Goal: Task Accomplishment & Management: Manage account settings

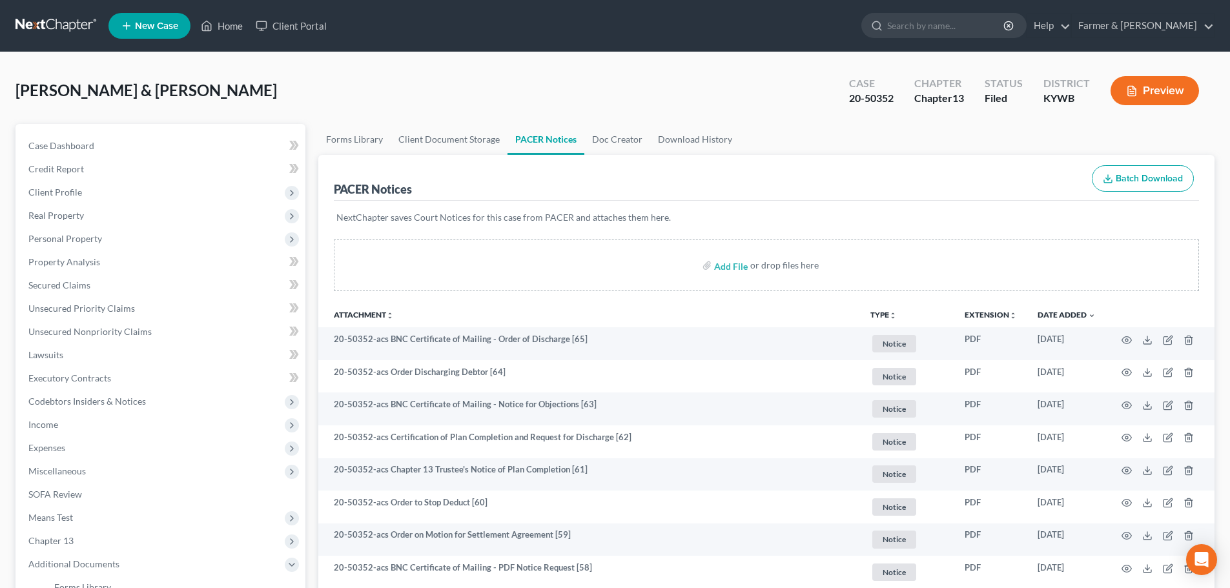
click at [70, 31] on link at bounding box center [56, 25] width 83 height 23
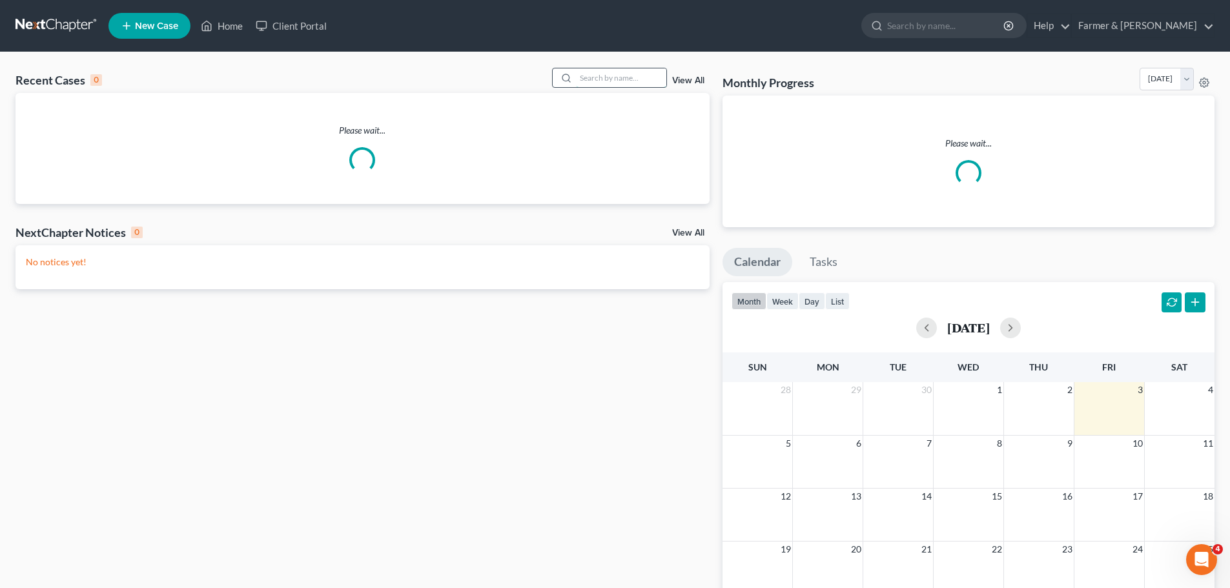
click at [595, 79] on input "search" at bounding box center [621, 77] width 90 height 19
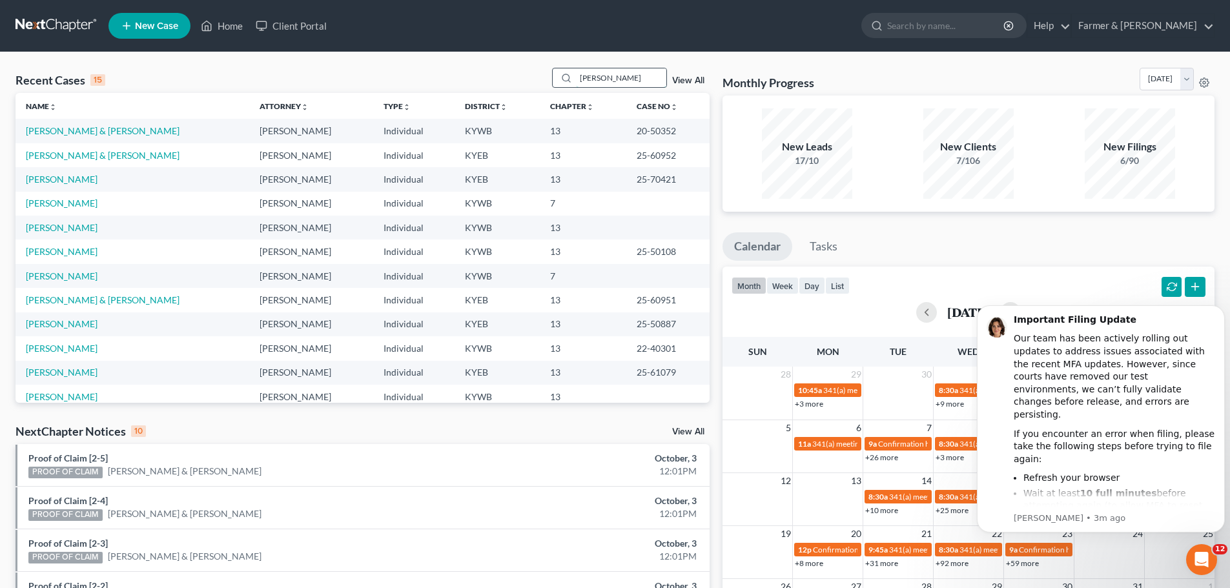
click at [626, 77] on input "[PERSON_NAME]" at bounding box center [621, 77] width 90 height 19
drag, startPoint x: 621, startPoint y: 77, endPoint x: 516, endPoint y: 65, distance: 106.0
click at [526, 65] on div "Recent Cases 15 [PERSON_NAME] View All Name unfold_more expand_more expand_less…" at bounding box center [615, 479] width 1230 height 854
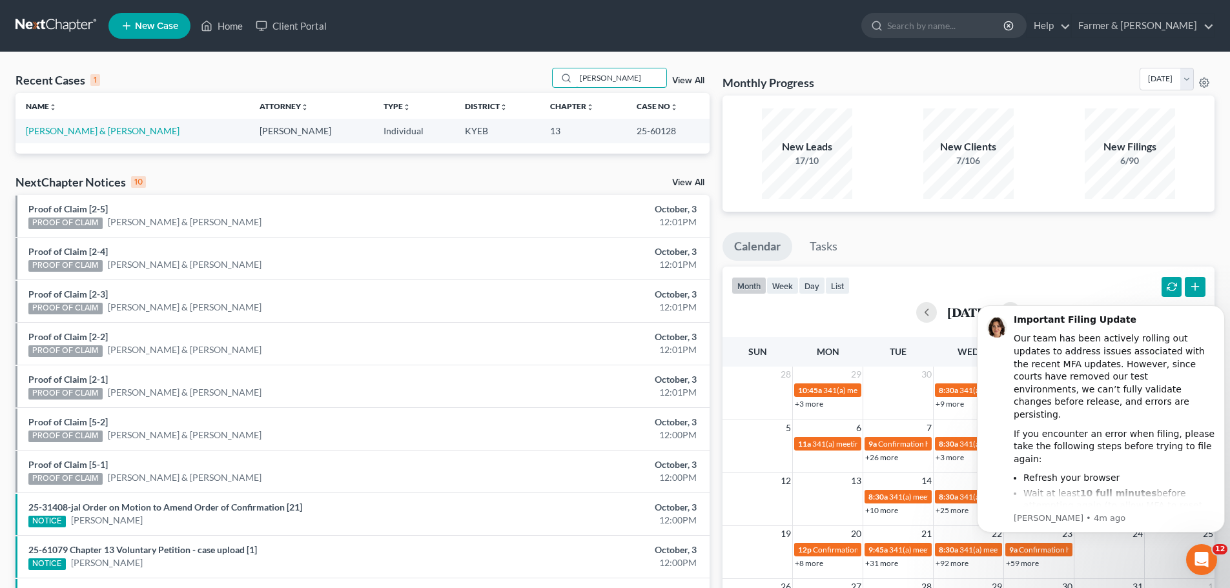
drag, startPoint x: 632, startPoint y: 76, endPoint x: 513, endPoint y: 71, distance: 119.5
click at [513, 71] on div "Recent Cases 1 [PERSON_NAME] View All" at bounding box center [362, 80] width 694 height 25
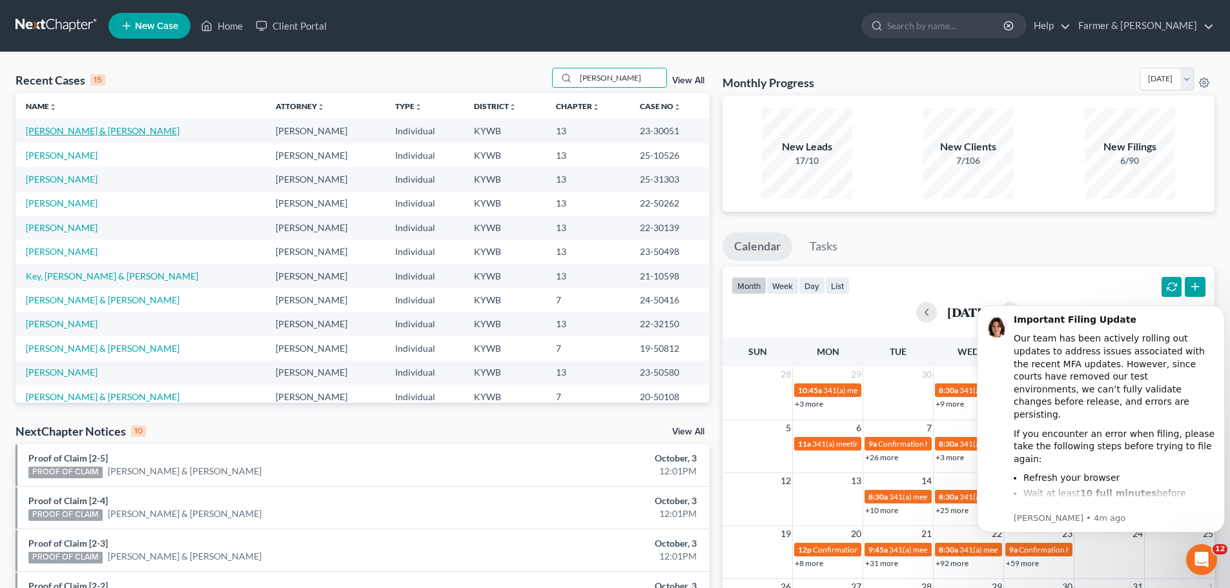
type input "[PERSON_NAME]"
click at [99, 133] on link "[PERSON_NAME] & [PERSON_NAME]" at bounding box center [103, 130] width 154 height 11
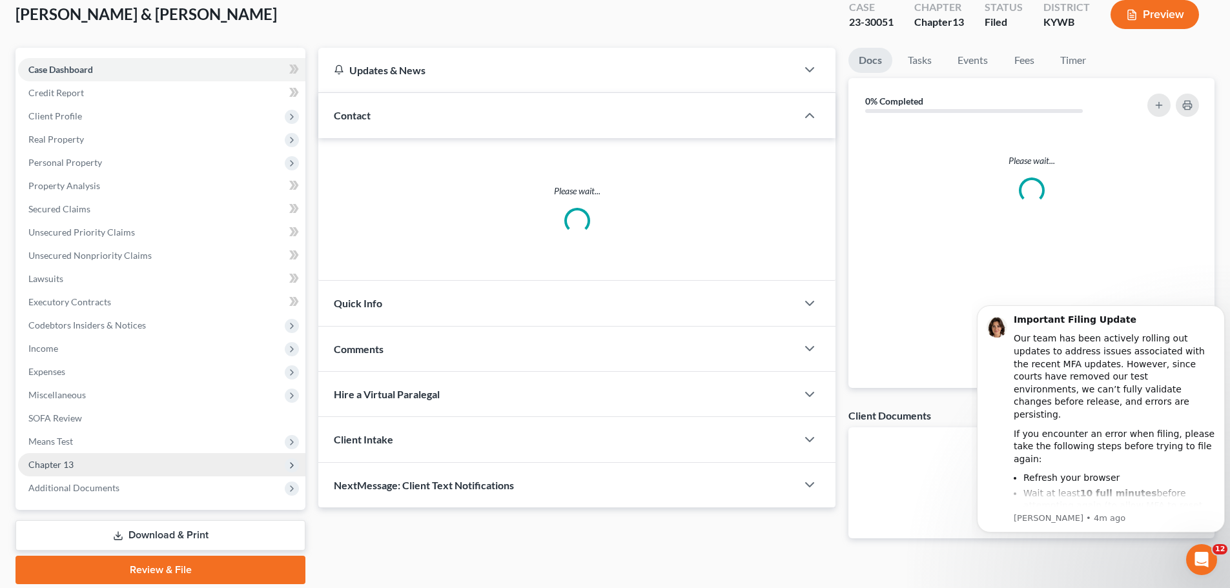
scroll to position [121, 0]
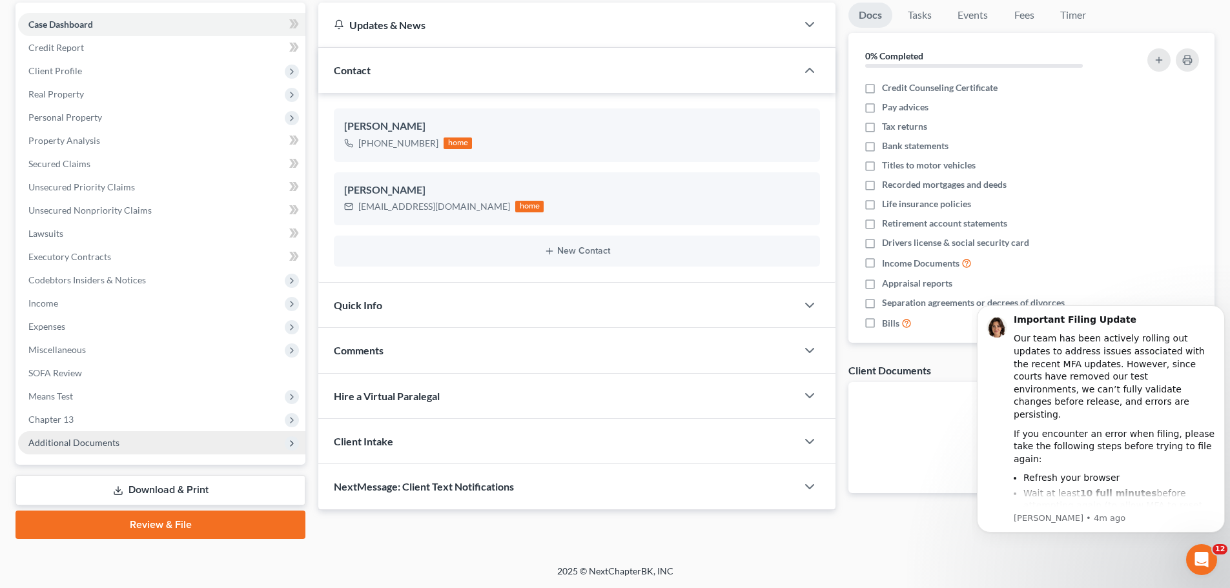
click at [91, 443] on span "Additional Documents" at bounding box center [73, 442] width 91 height 11
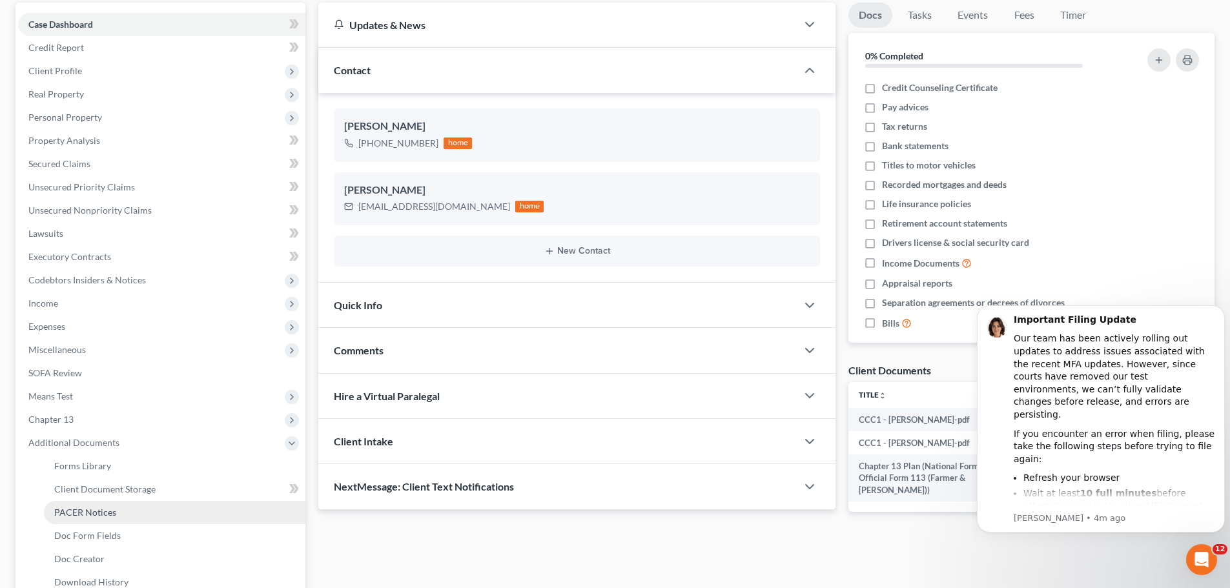
click at [100, 511] on span "PACER Notices" at bounding box center [85, 512] width 62 height 11
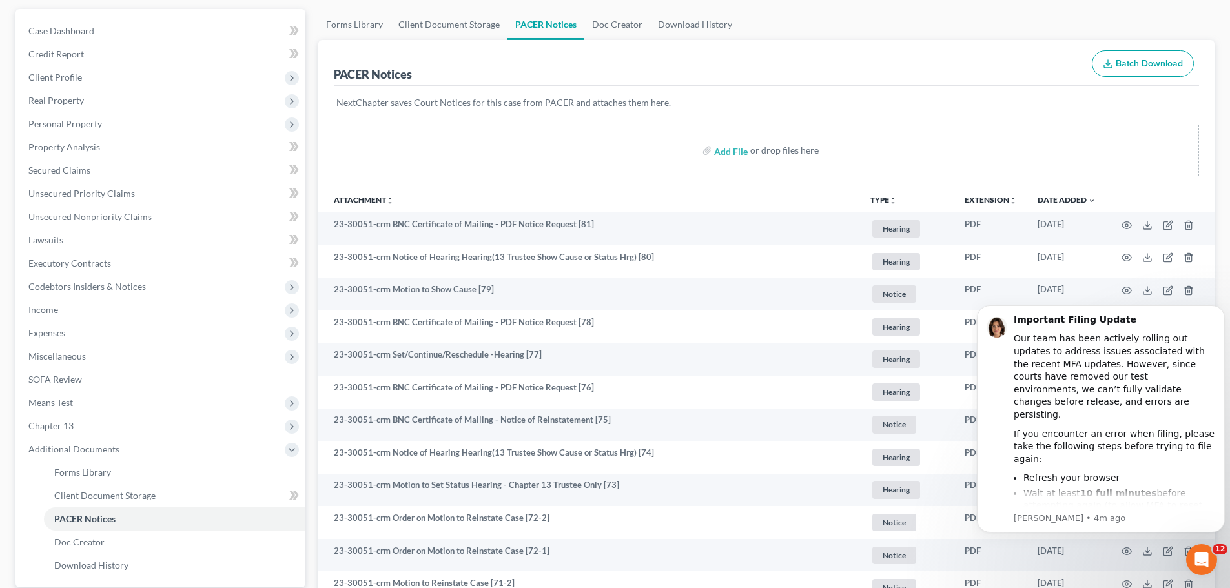
scroll to position [129, 0]
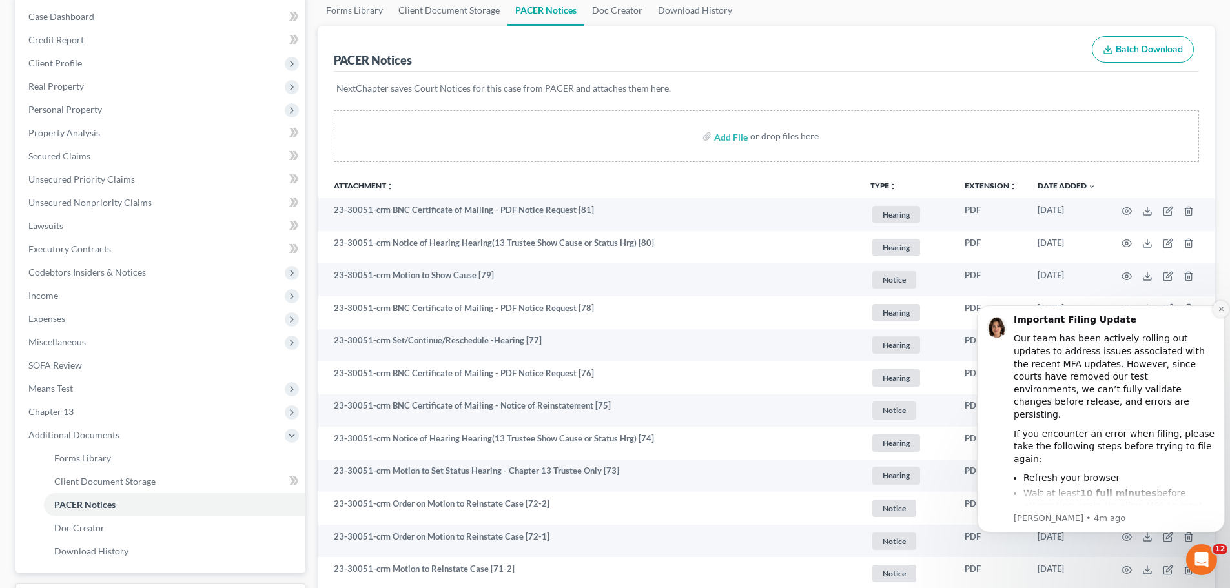
click at [1219, 309] on icon "Dismiss notification" at bounding box center [1221, 308] width 7 height 7
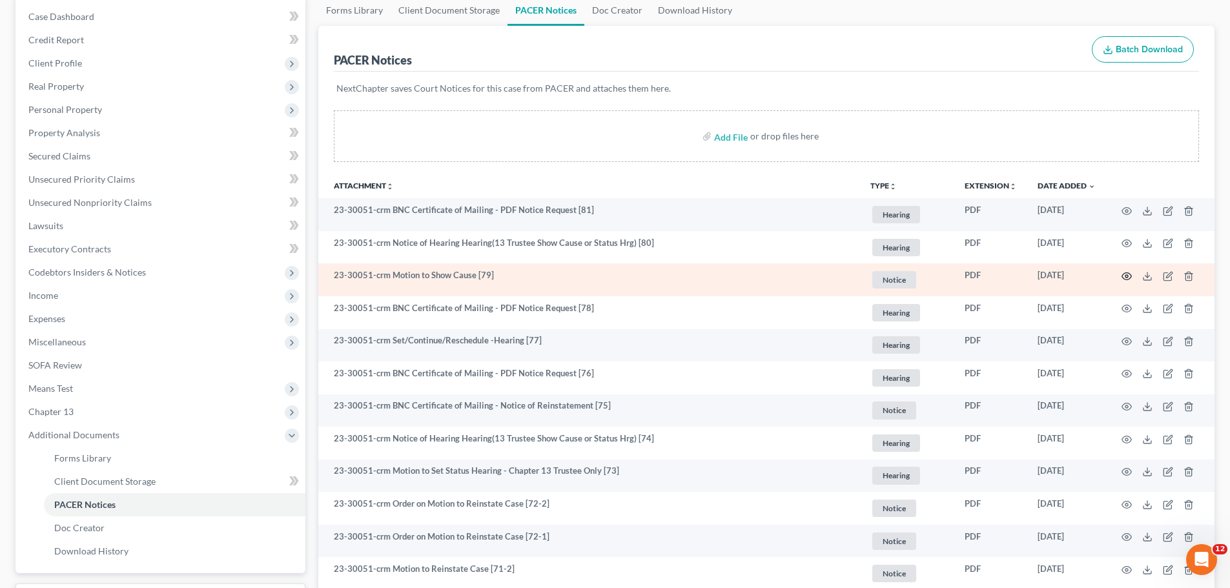
click at [1128, 279] on icon "button" at bounding box center [1127, 276] width 10 height 10
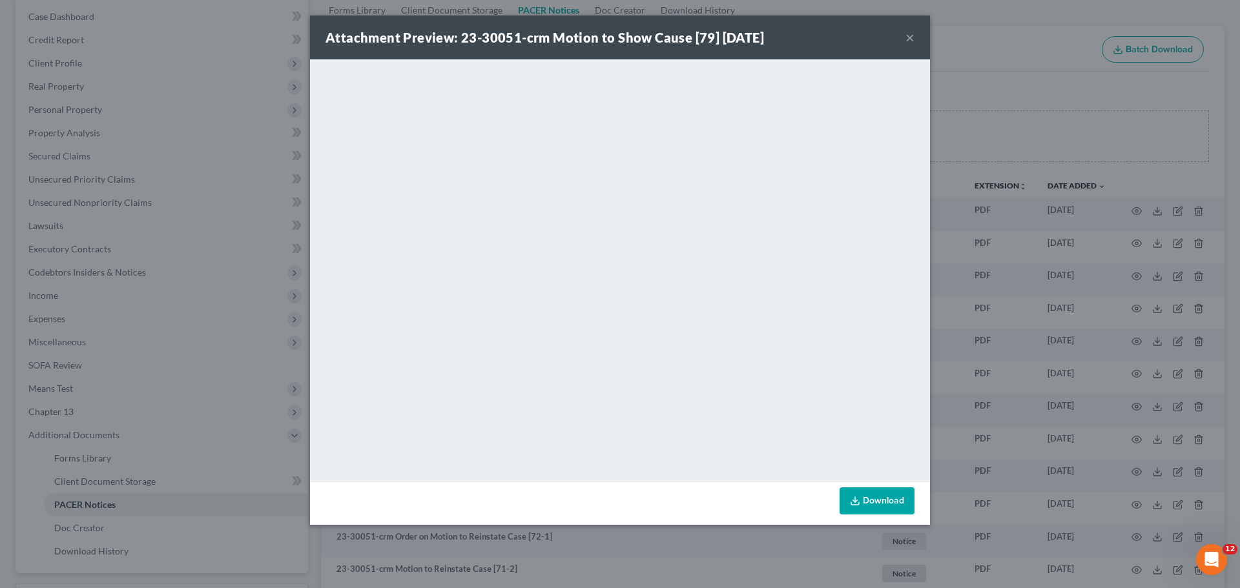
click at [912, 32] on button "×" at bounding box center [909, 37] width 9 height 15
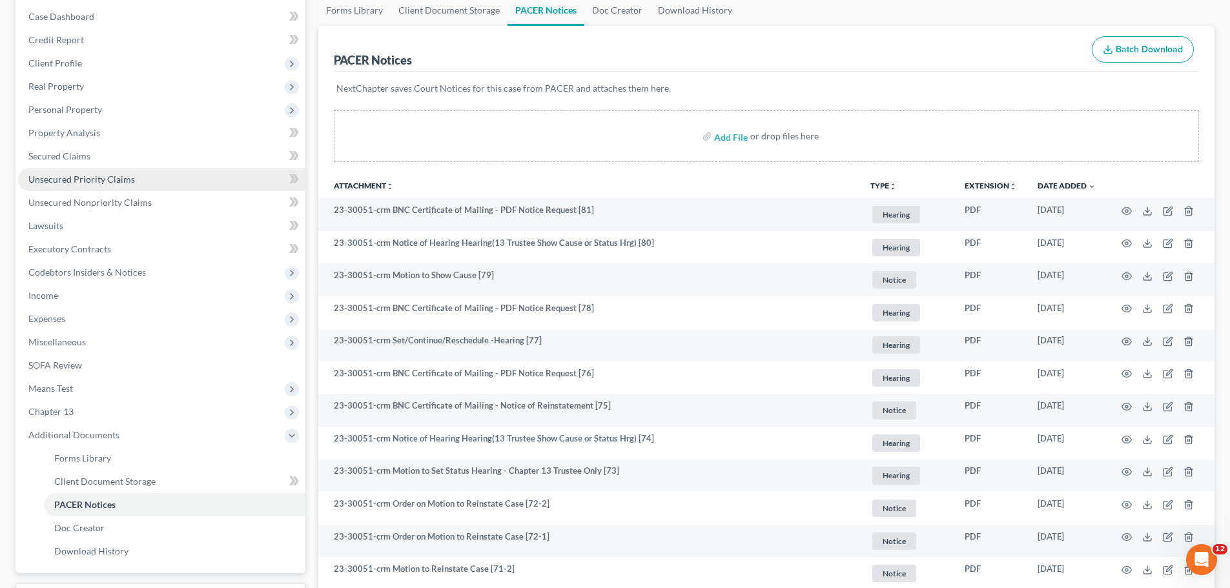
click at [108, 178] on span "Unsecured Priority Claims" at bounding box center [81, 179] width 107 height 11
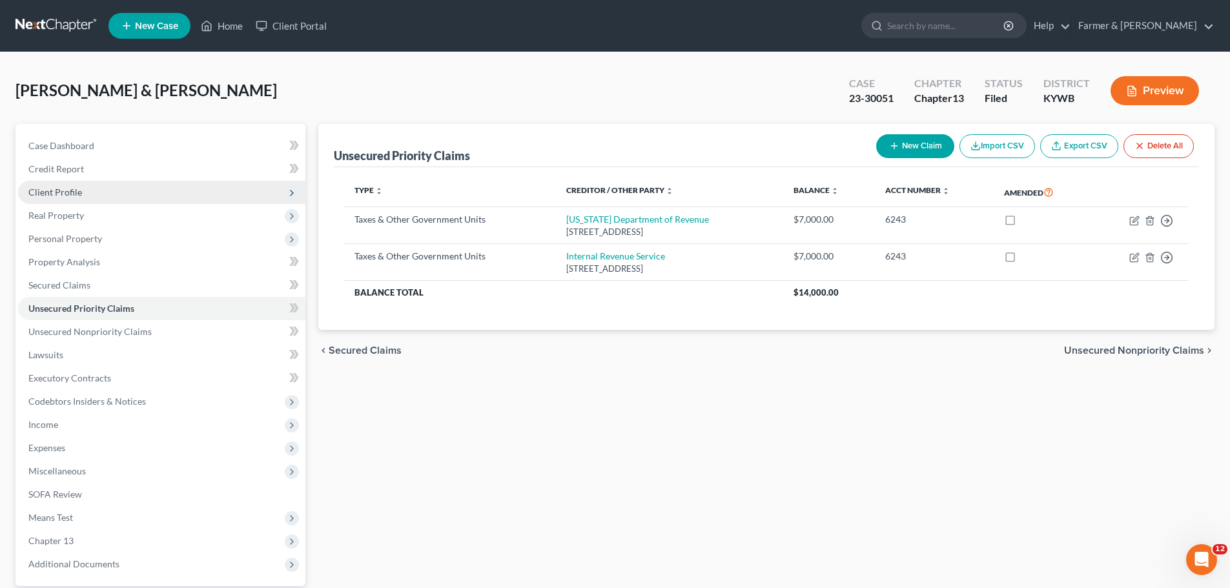
click at [65, 192] on span "Client Profile" at bounding box center [55, 192] width 54 height 11
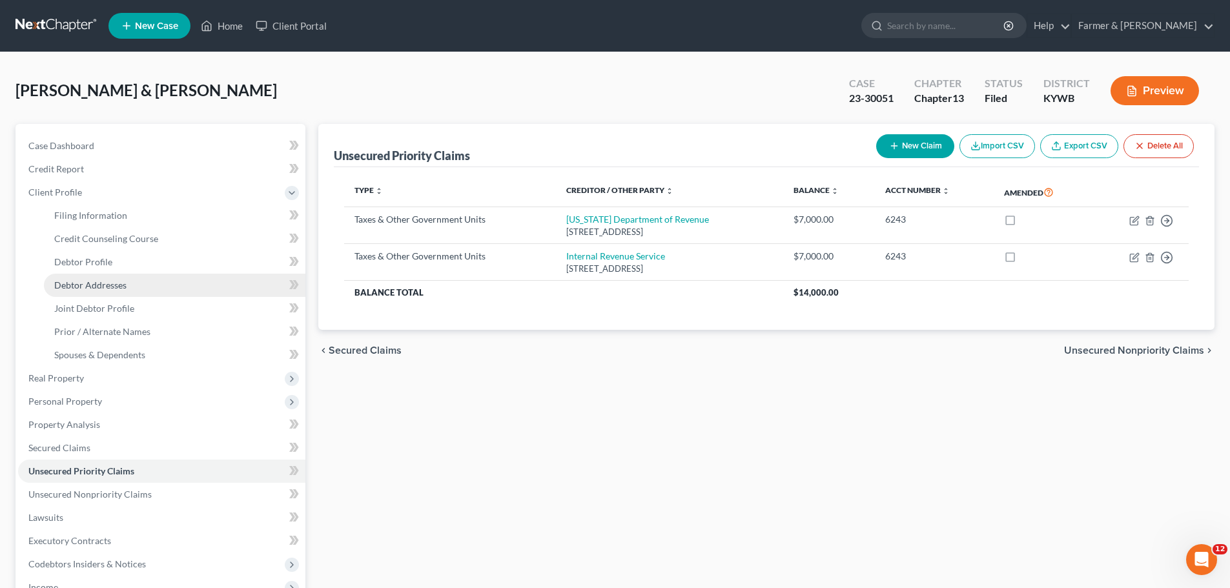
click at [95, 282] on span "Debtor Addresses" at bounding box center [90, 285] width 72 height 11
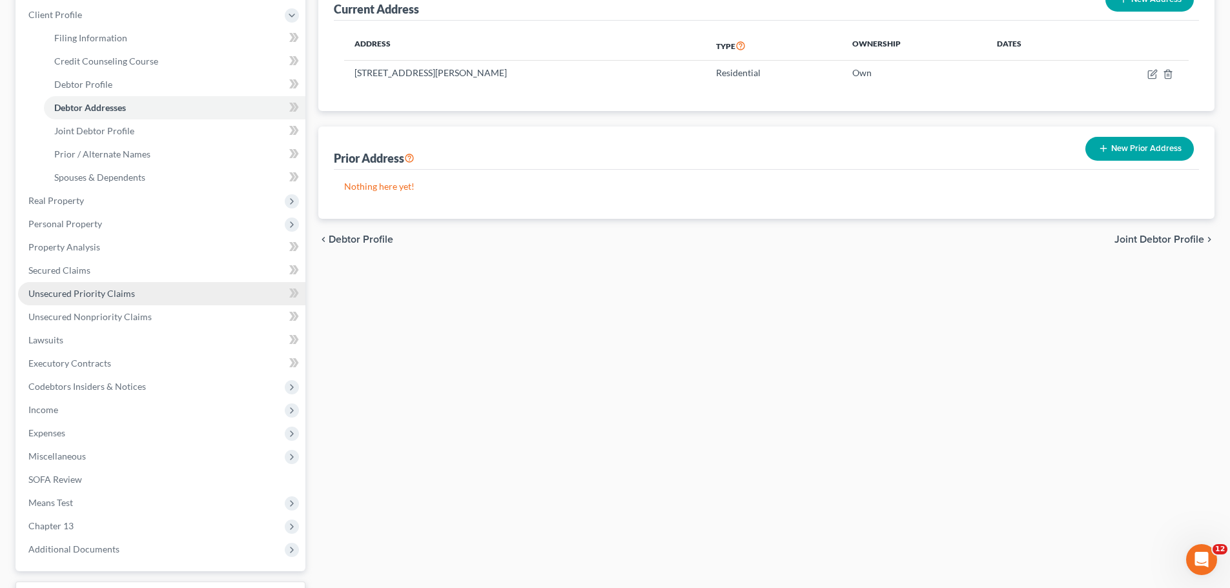
scroll to position [194, 0]
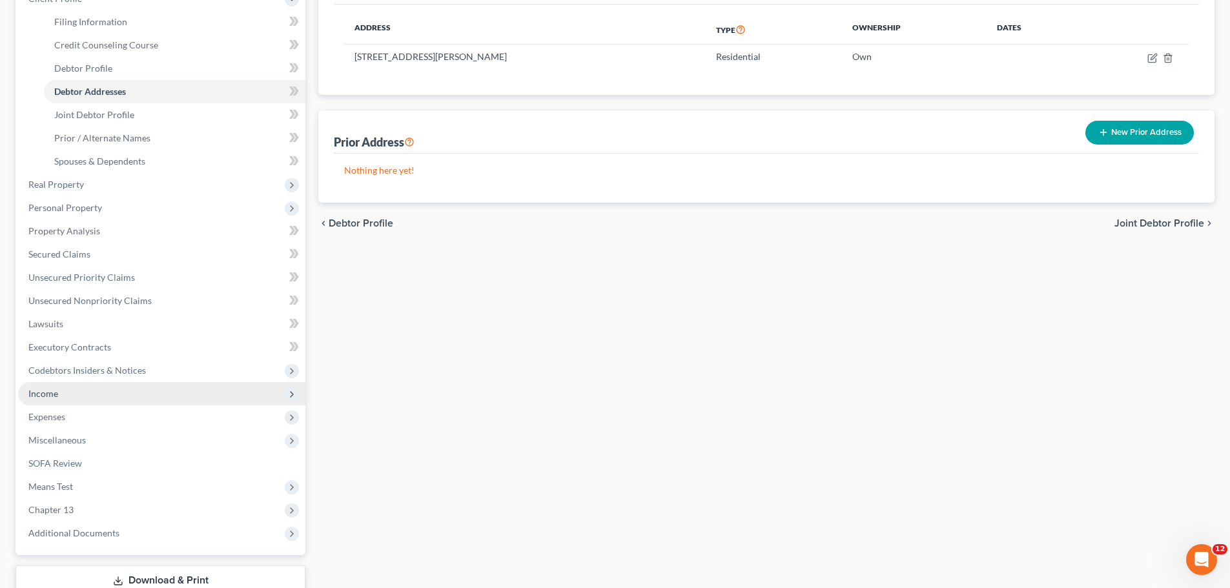
click at [49, 390] on span "Income" at bounding box center [43, 393] width 30 height 11
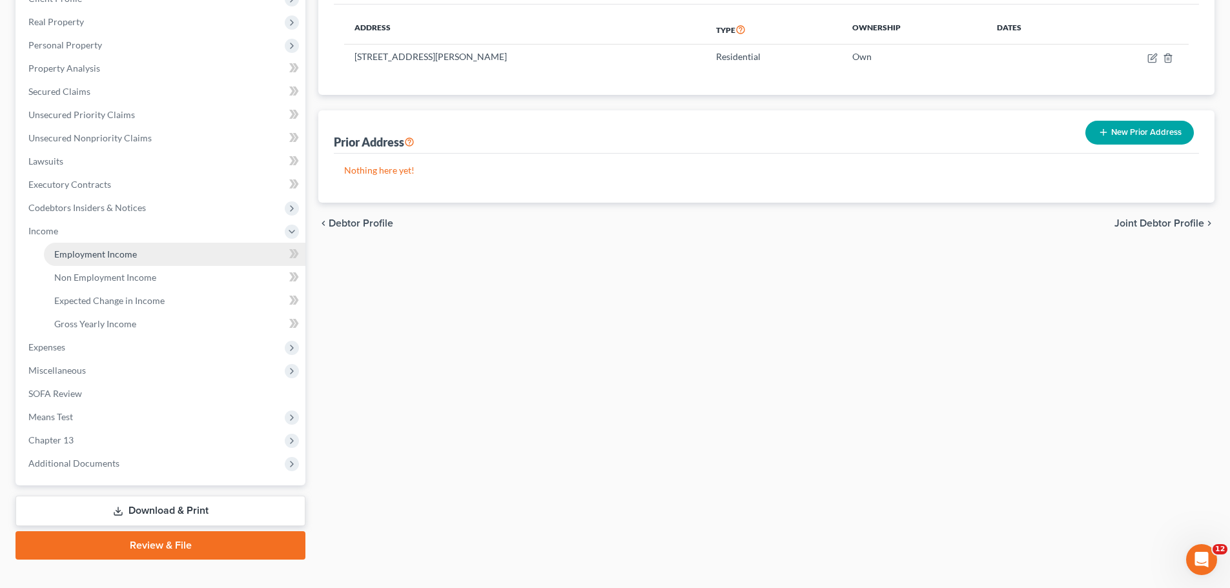
click at [85, 252] on span "Employment Income" at bounding box center [95, 254] width 83 height 11
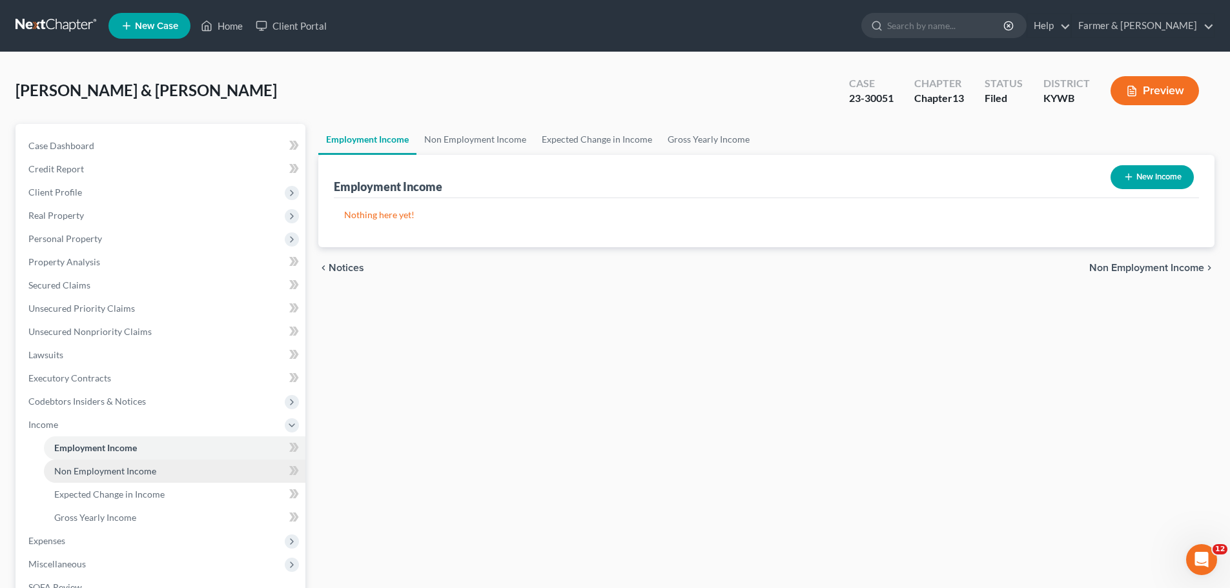
click at [118, 470] on span "Non Employment Income" at bounding box center [105, 471] width 102 height 11
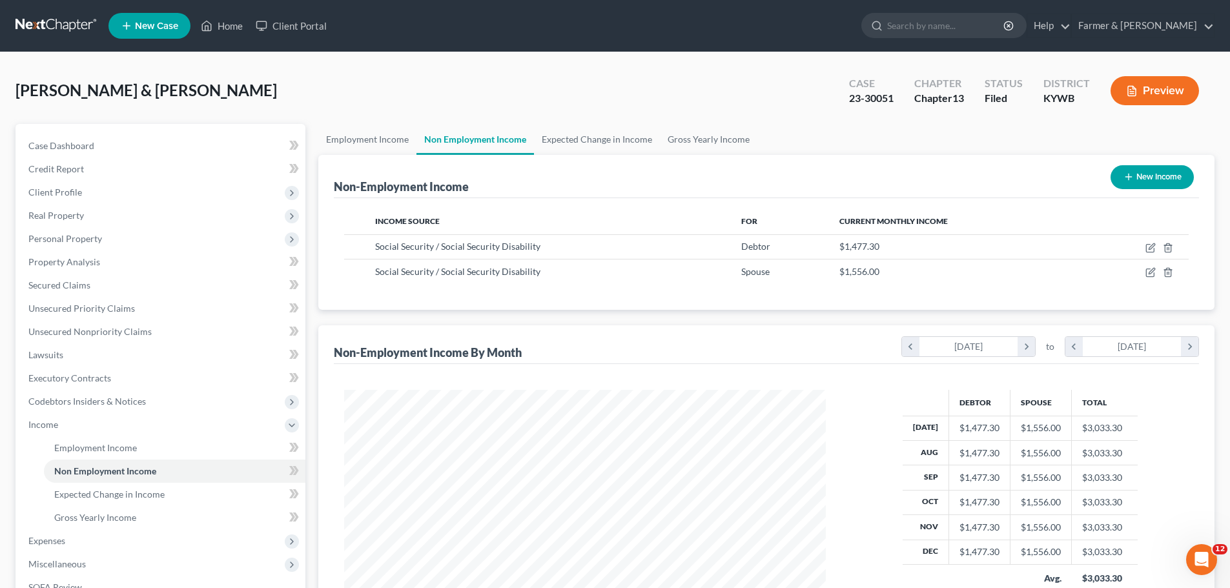
scroll to position [241, 508]
